Goal: Task Accomplishment & Management: Manage account settings

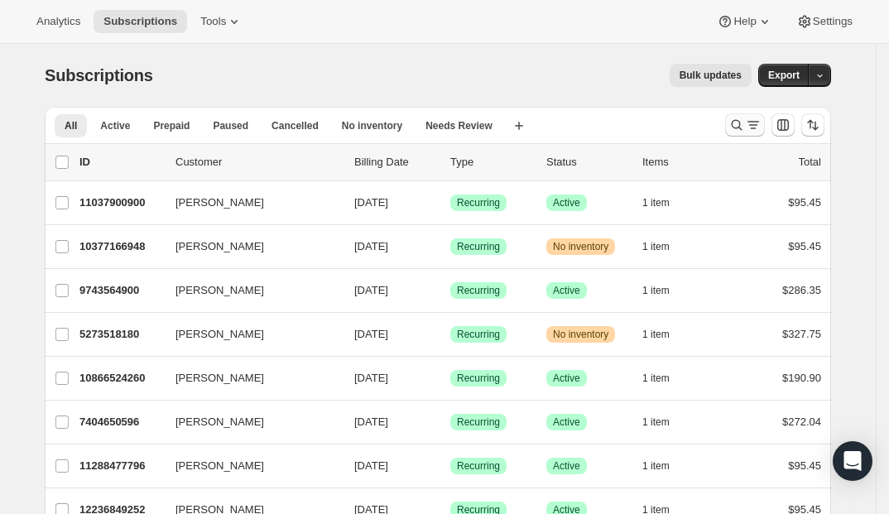
click at [745, 126] on icon "Search and filter results" at bounding box center [736, 125] width 17 height 17
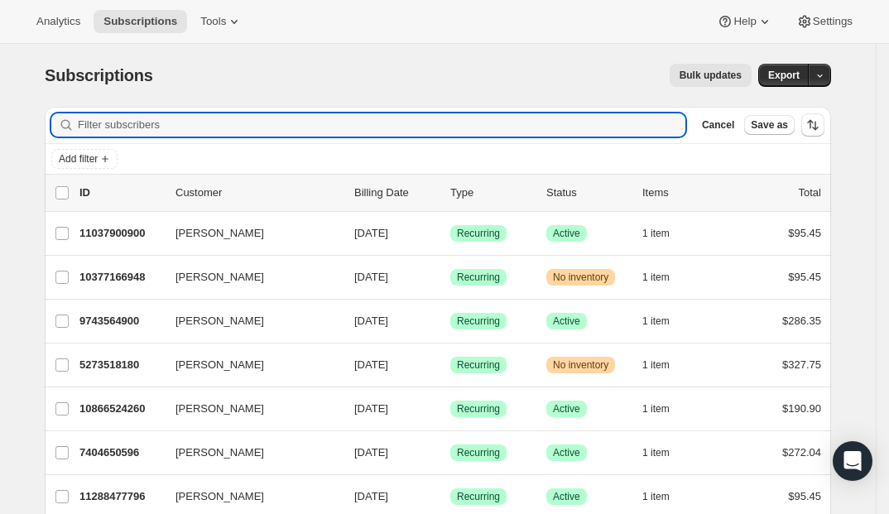
paste input "[EMAIL_ADDRESS][DOMAIN_NAME]"
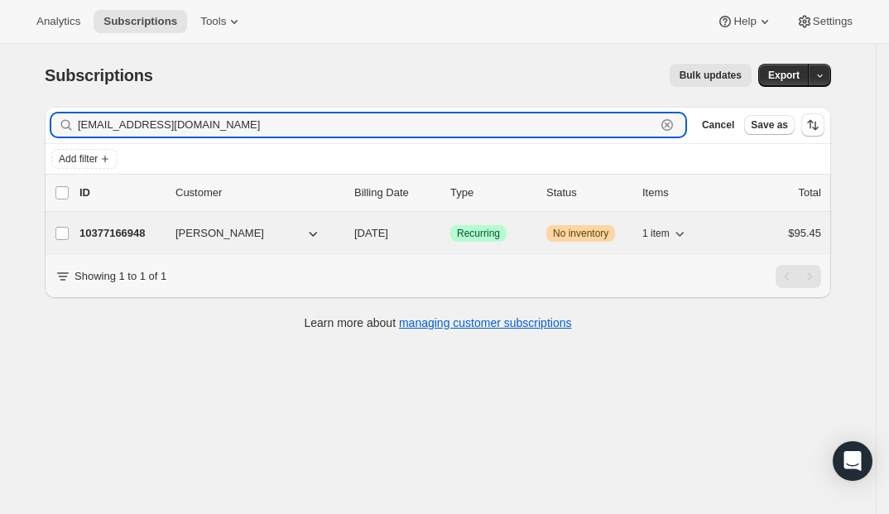
type input "[EMAIL_ADDRESS][DOMAIN_NAME]"
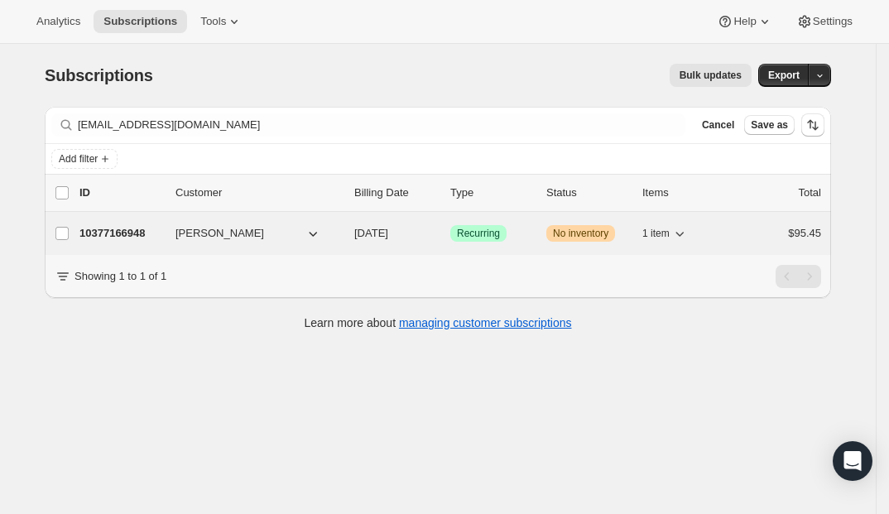
click at [111, 233] on p "10377166948" at bounding box center [120, 233] width 83 height 17
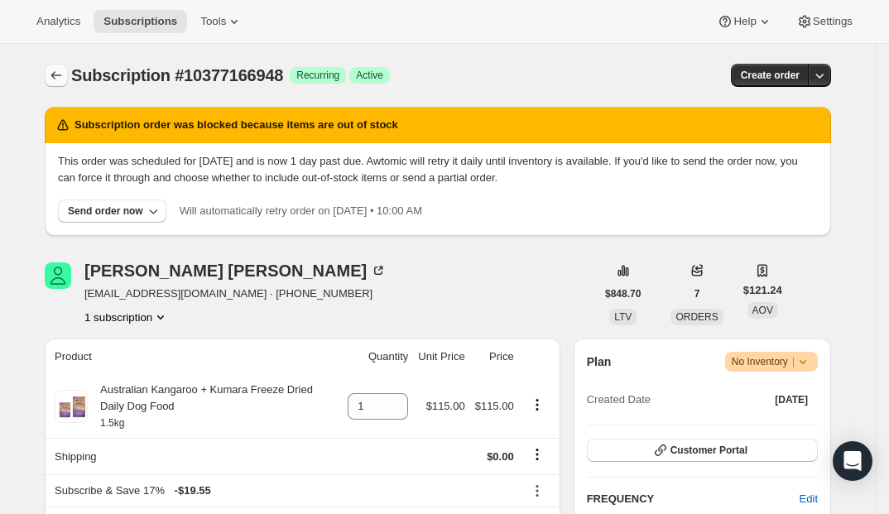
click at [65, 76] on icon "Subscriptions" at bounding box center [56, 75] width 17 height 17
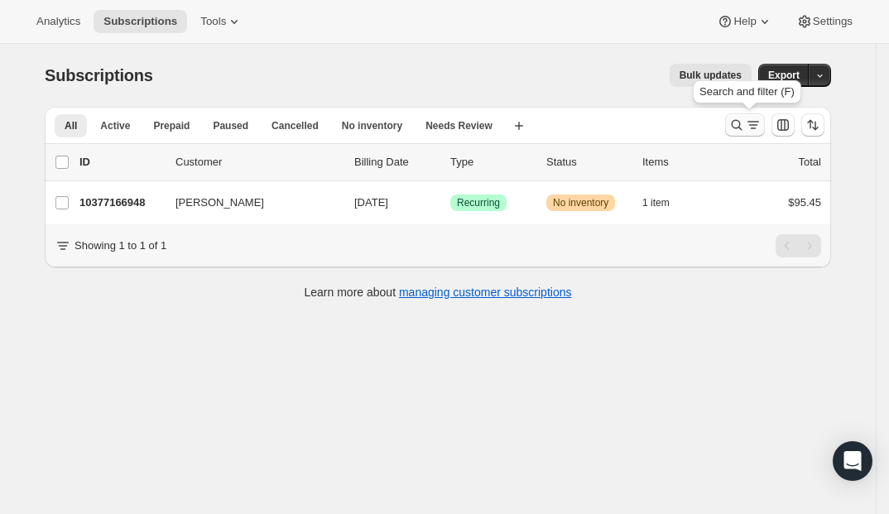
click at [743, 131] on icon "Search and filter results" at bounding box center [736, 125] width 17 height 17
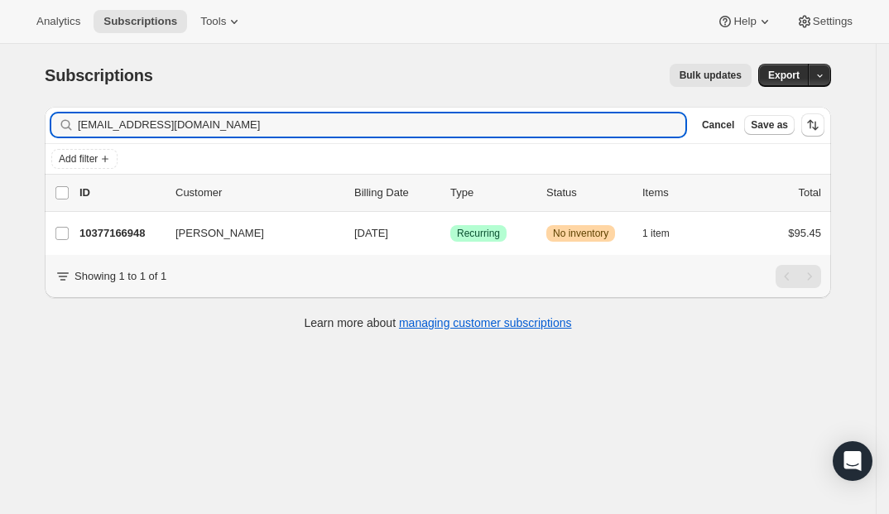
click at [675, 128] on div "lynnmkendall@gmail.com Clear" at bounding box center [368, 124] width 634 height 23
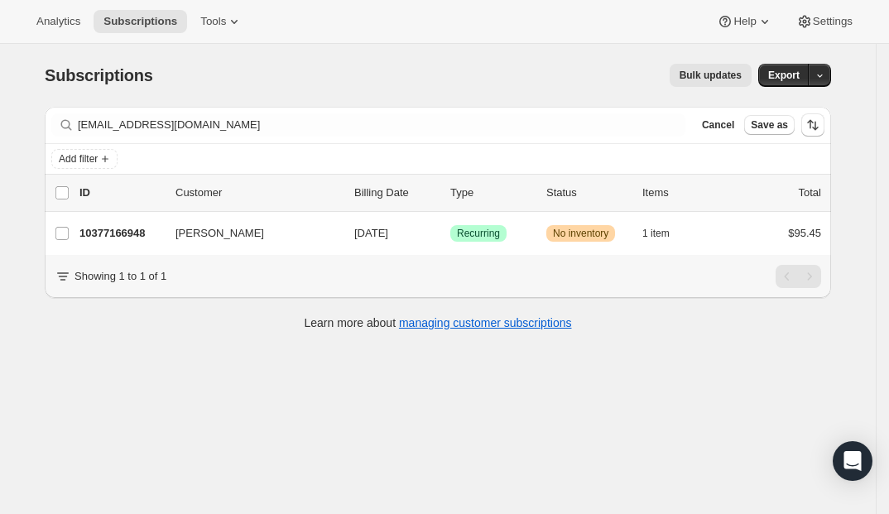
click at [668, 129] on div "lynnmkendall@gmail.com Clear" at bounding box center [368, 124] width 634 height 23
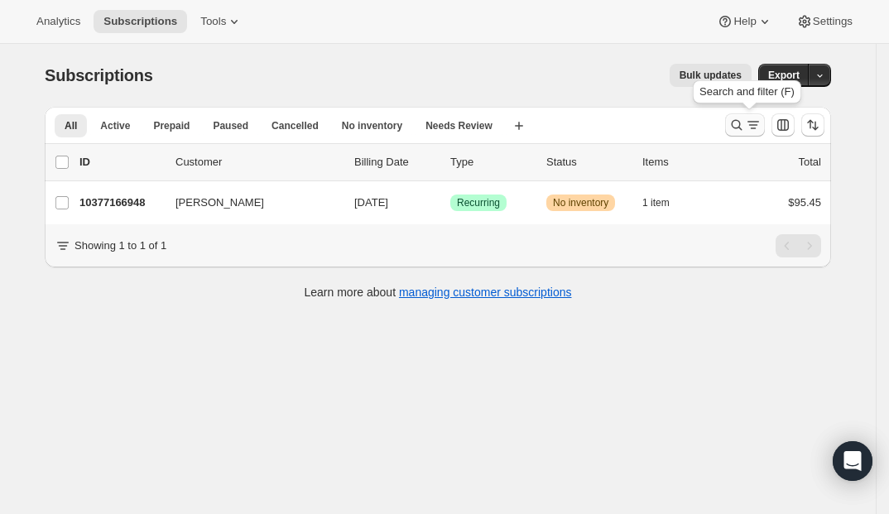
click at [744, 122] on icon "Search and filter results" at bounding box center [736, 125] width 17 height 17
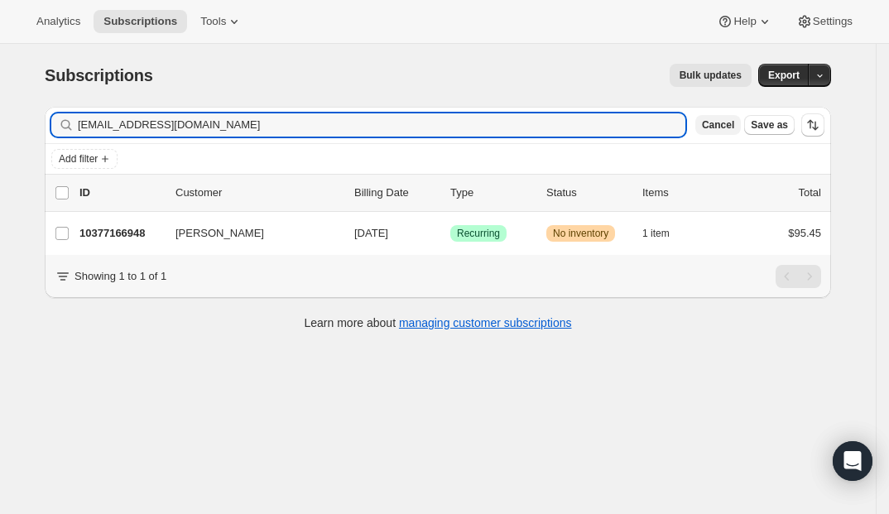
click at [717, 126] on span "Cancel" at bounding box center [718, 124] width 32 height 13
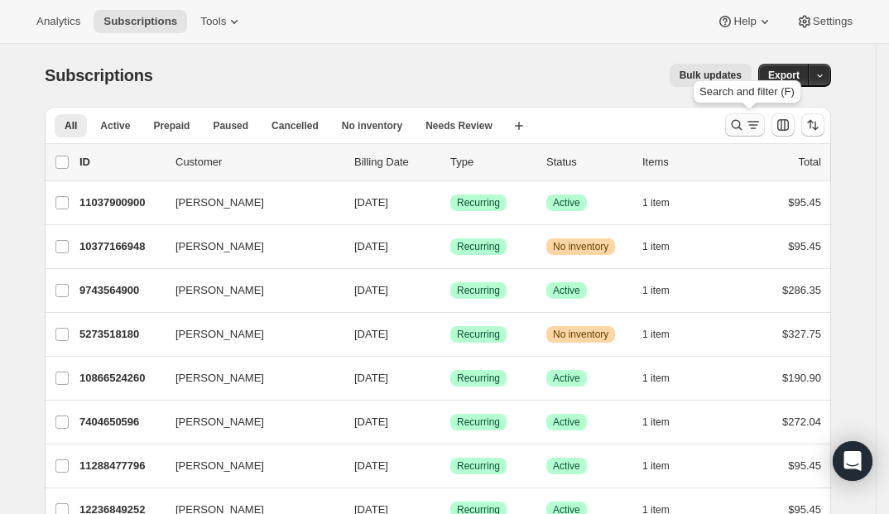
click at [742, 129] on icon "Search and filter results" at bounding box center [736, 125] width 17 height 17
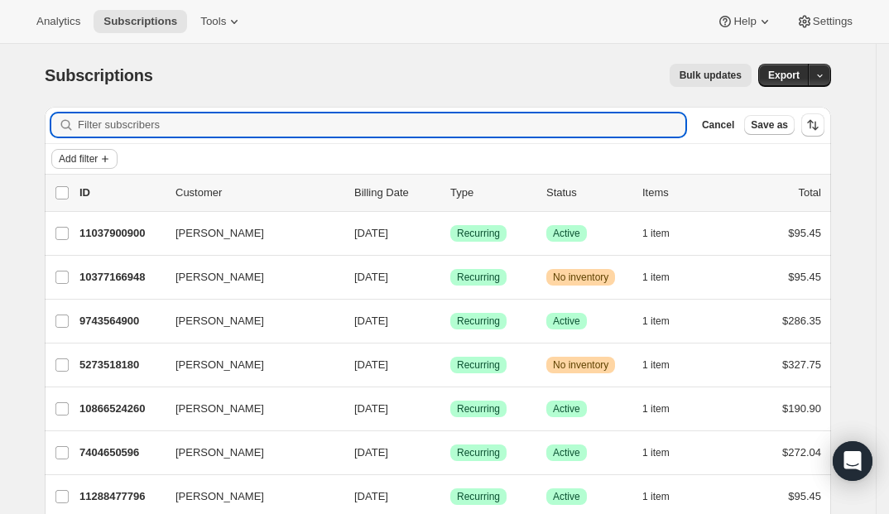
click at [93, 153] on span "Add filter" at bounding box center [78, 158] width 39 height 13
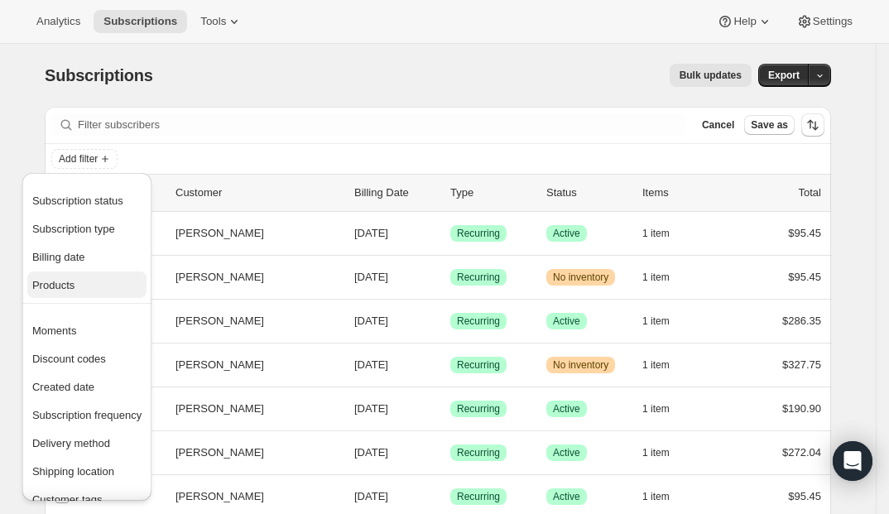
click at [79, 281] on span "Products" at bounding box center [86, 285] width 109 height 17
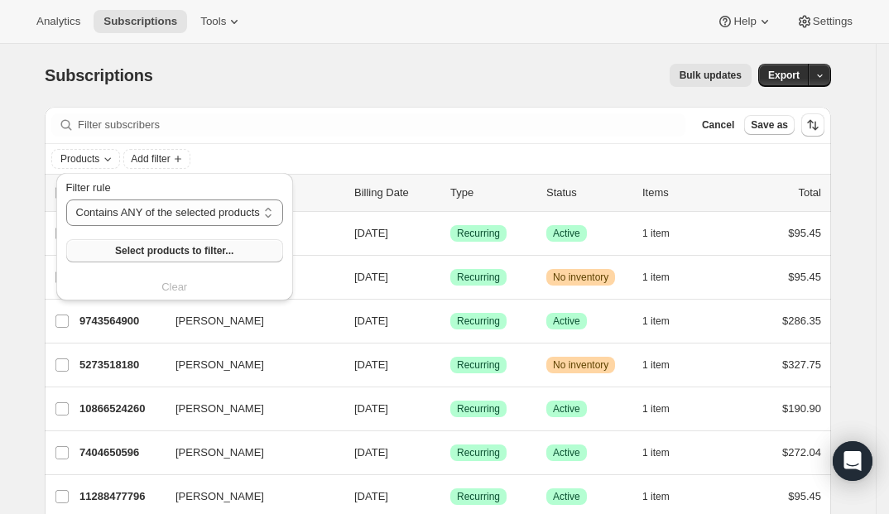
click at [248, 252] on button "Select products to filter..." at bounding box center [174, 250] width 217 height 23
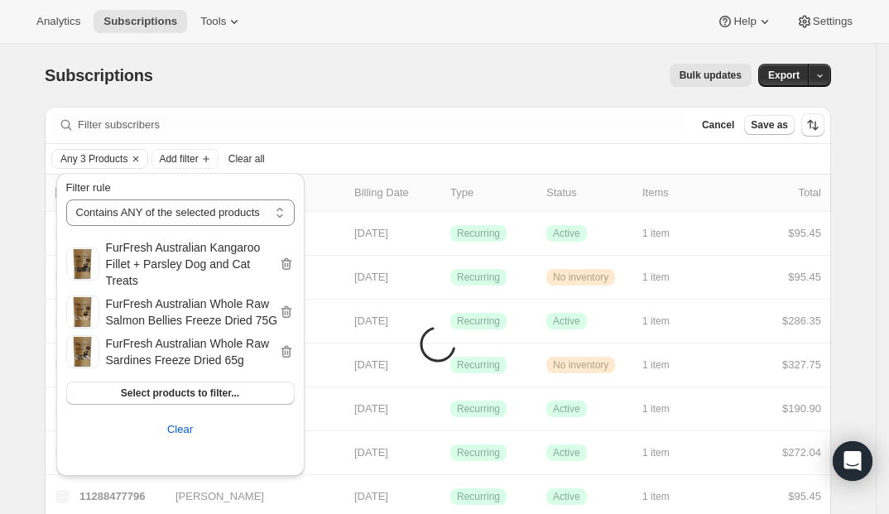
click at [430, 144] on div "Any 3 Products Add filter Clear all" at bounding box center [438, 159] width 786 height 30
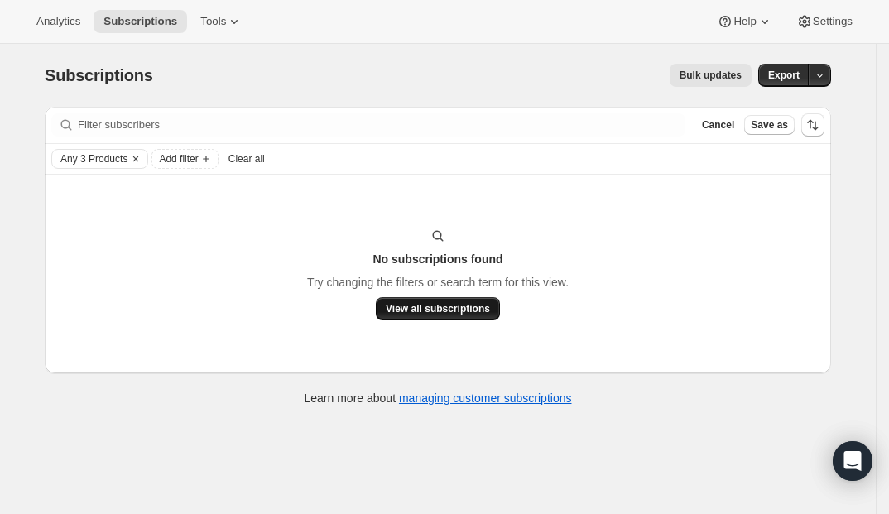
click at [490, 312] on span "View all subscriptions" at bounding box center [438, 308] width 104 height 13
